Goal: Navigation & Orientation: Find specific page/section

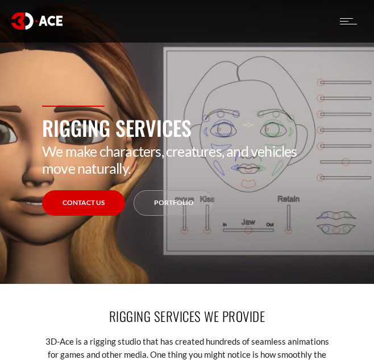
click at [347, 27] on div at bounding box center [348, 21] width 17 height 42
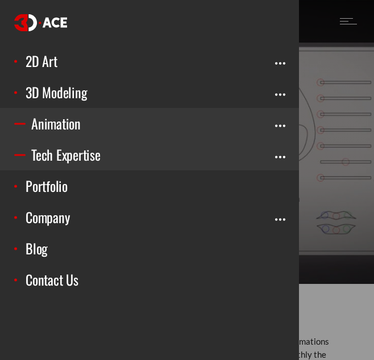
click at [187, 124] on link "Animation" at bounding box center [149, 123] width 299 height 31
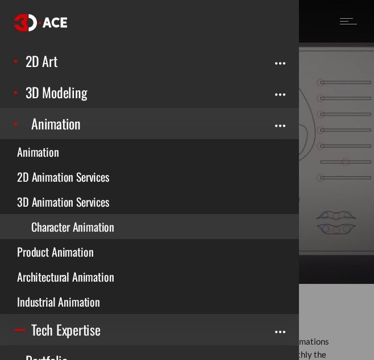
click at [123, 219] on link "Character Animation" at bounding box center [149, 226] width 299 height 25
